Goal: Information Seeking & Learning: Learn about a topic

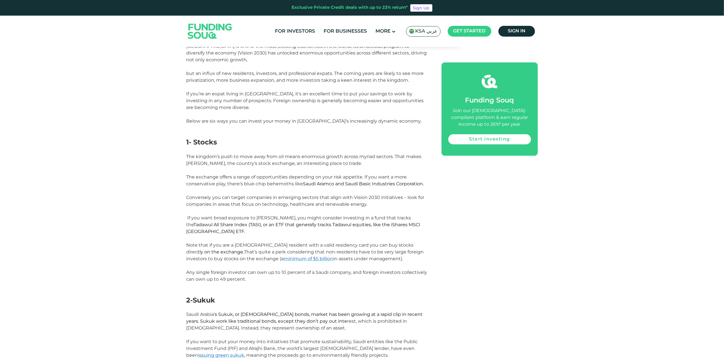
drag, startPoint x: 551, startPoint y: 0, endPoint x: 571, endPoint y: 65, distance: 68.2
click at [491, 139] on link "Start investing" at bounding box center [489, 139] width 83 height 10
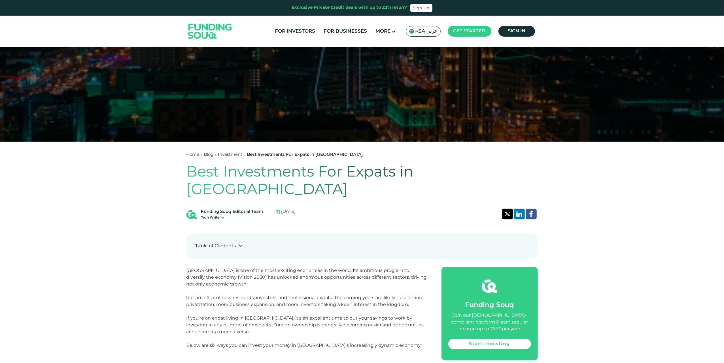
scroll to position [170, 0]
